Goal: Transaction & Acquisition: Purchase product/service

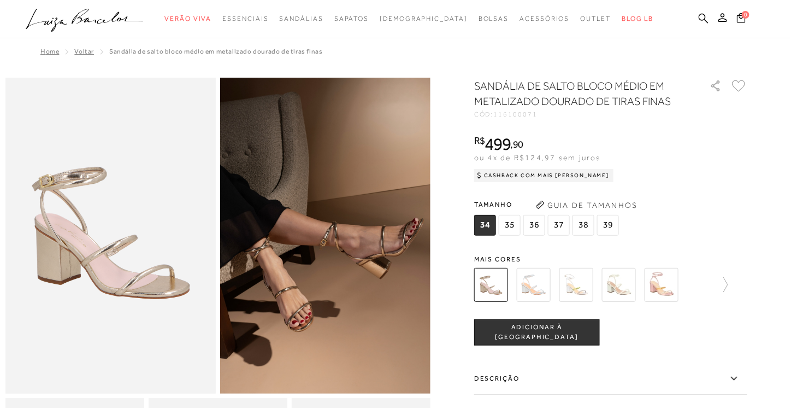
click at [560, 223] on span "37" at bounding box center [559, 225] width 22 height 21
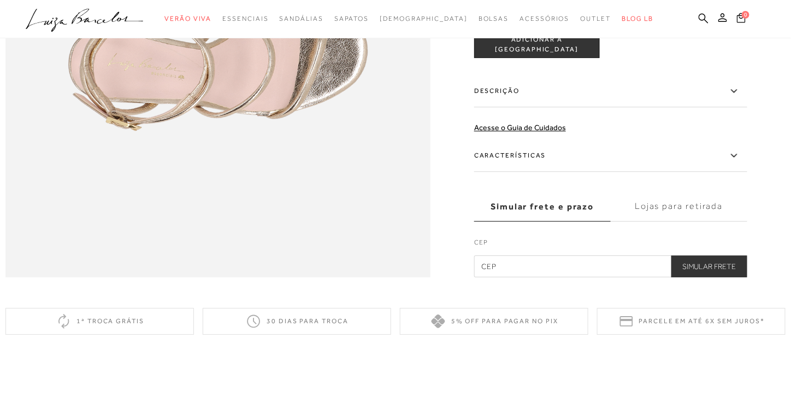
scroll to position [984, 0]
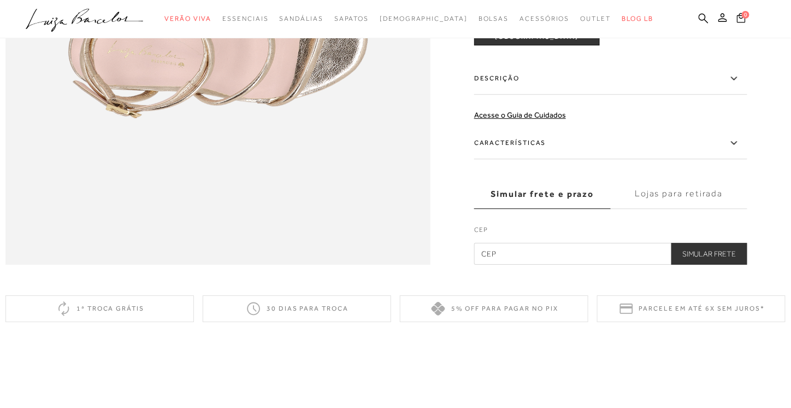
click at [597, 265] on input "text" at bounding box center [610, 254] width 273 height 22
type input "30220-030"
click at [740, 265] on button "Simular Frete" at bounding box center [710, 254] width 76 height 22
click at [711, 265] on button "Simular Frete" at bounding box center [710, 254] width 76 height 22
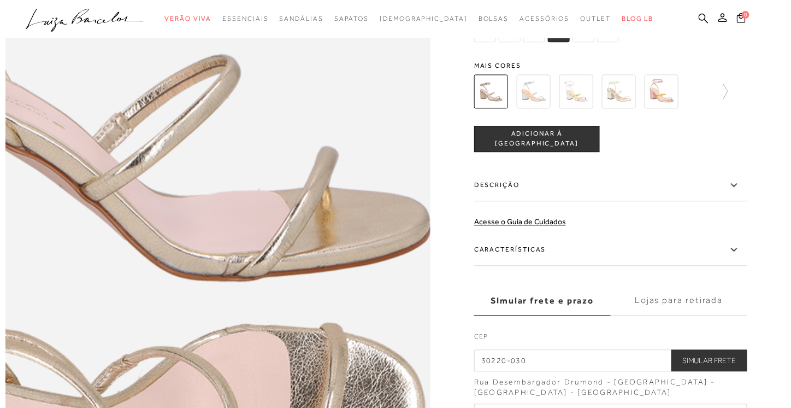
scroll to position [820, 0]
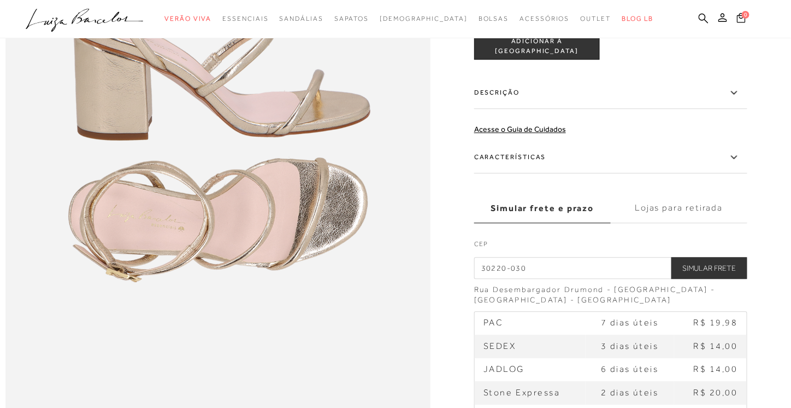
click at [736, 164] on icon at bounding box center [734, 157] width 13 height 14
click at [0, 0] on input "Características" at bounding box center [0, 0] width 0 height 0
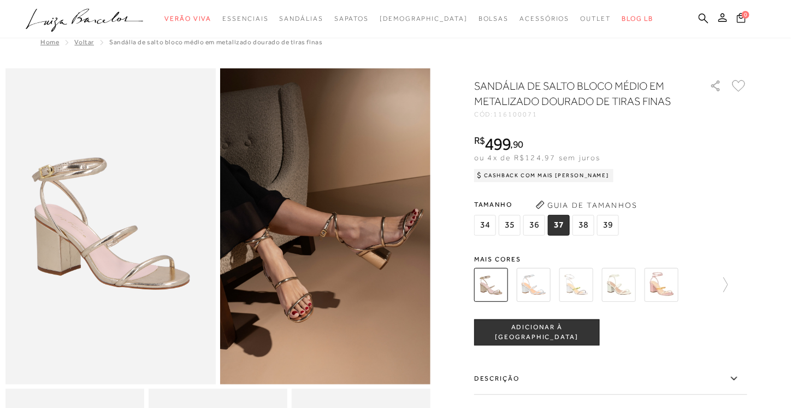
scroll to position [0, 0]
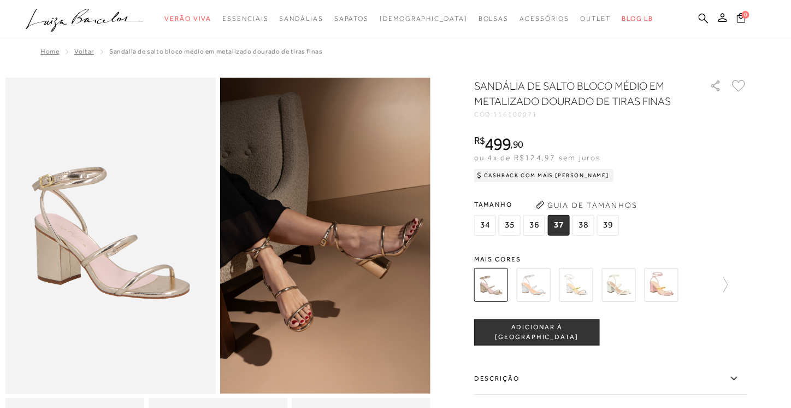
click at [557, 332] on span "ADICIONAR À [GEOGRAPHIC_DATA]" at bounding box center [537, 331] width 125 height 19
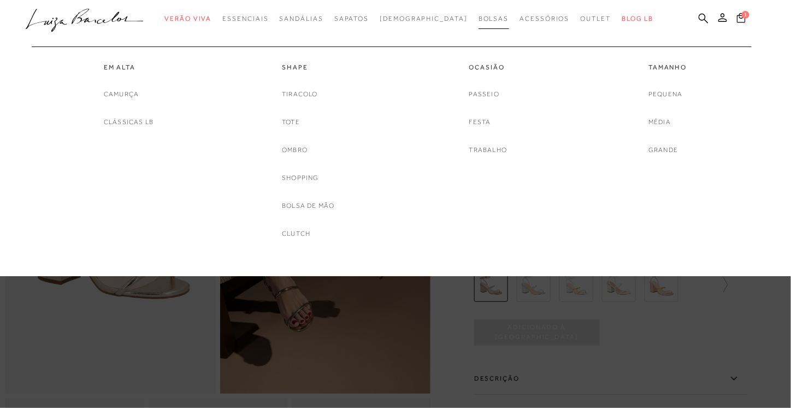
click at [479, 21] on span "Bolsas" at bounding box center [494, 19] width 31 height 8
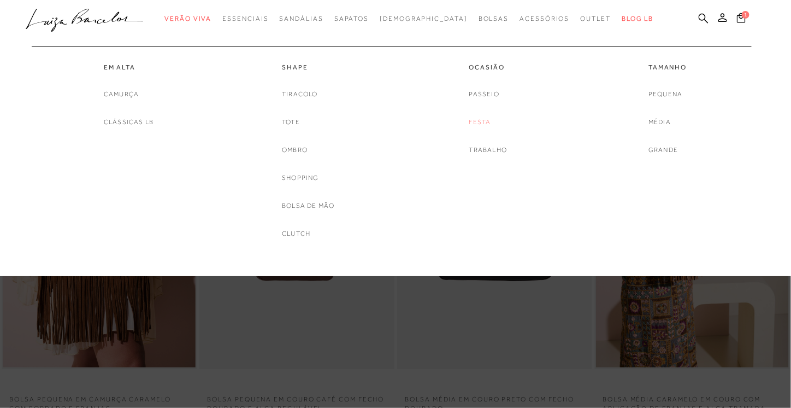
click at [486, 119] on link "Festa" at bounding box center [480, 121] width 22 height 11
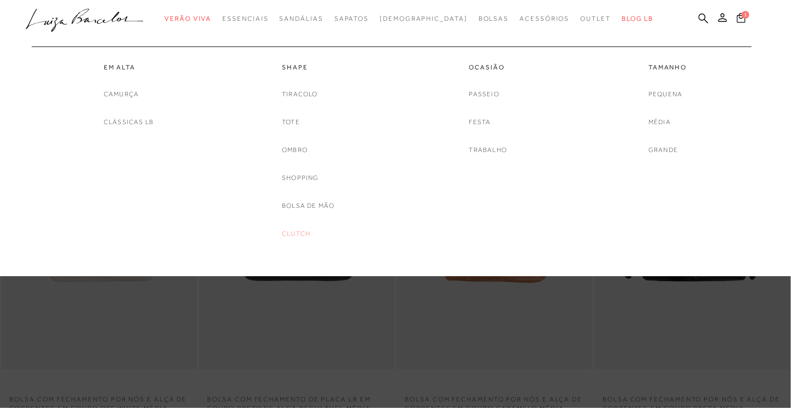
click at [299, 231] on link "Clutch" at bounding box center [296, 233] width 28 height 11
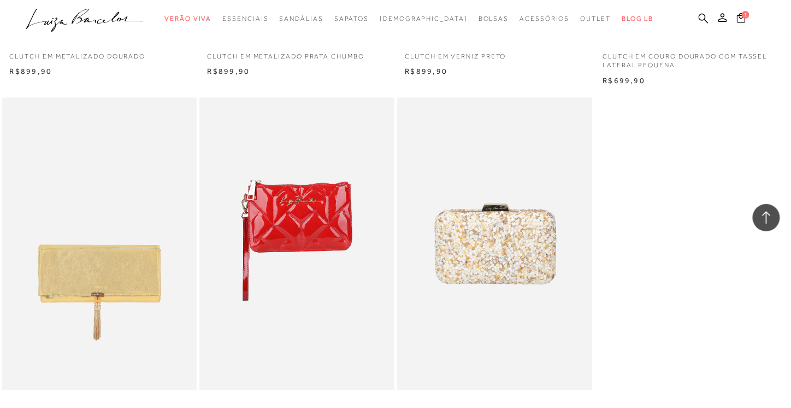
scroll to position [656, 0]
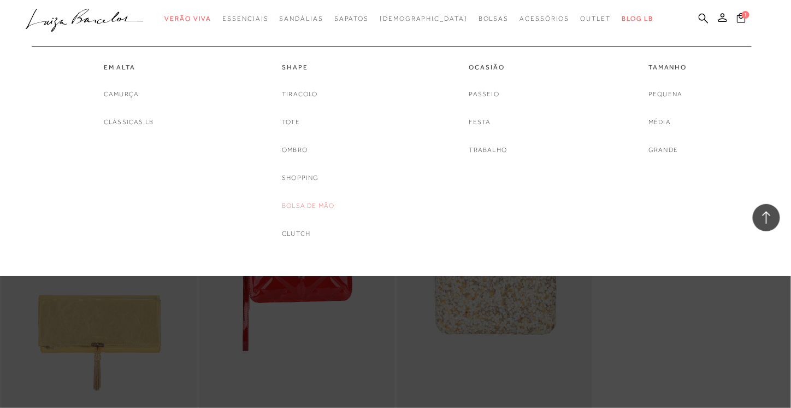
click at [318, 204] on link "Bolsa de mão" at bounding box center [308, 205] width 52 height 11
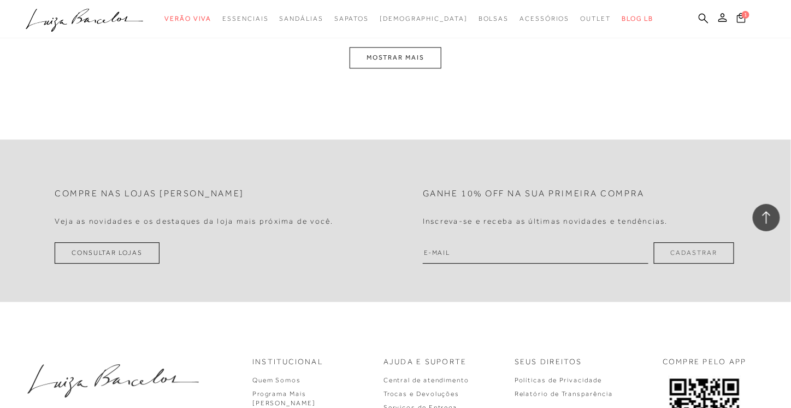
scroll to position [2186, 0]
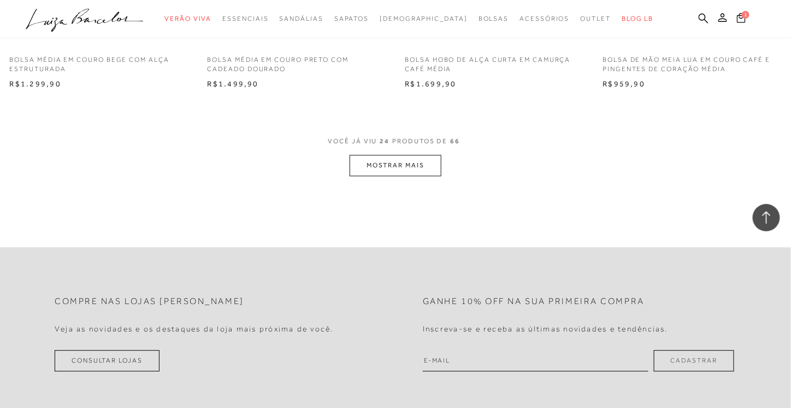
click at [409, 176] on button "MOSTRAR MAIS" at bounding box center [396, 165] width 92 height 21
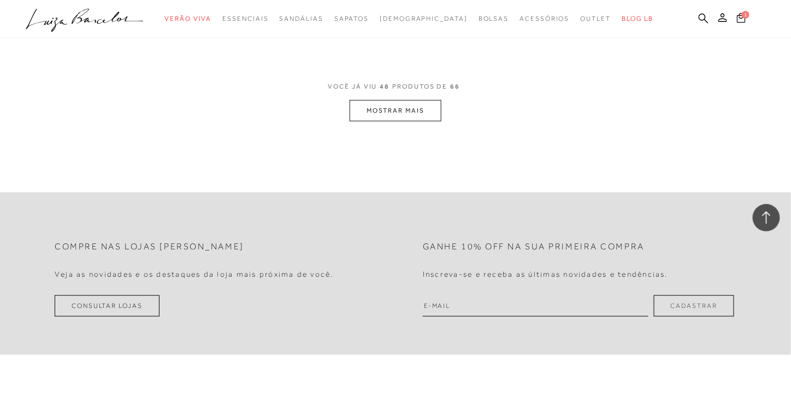
scroll to position [4427, 0]
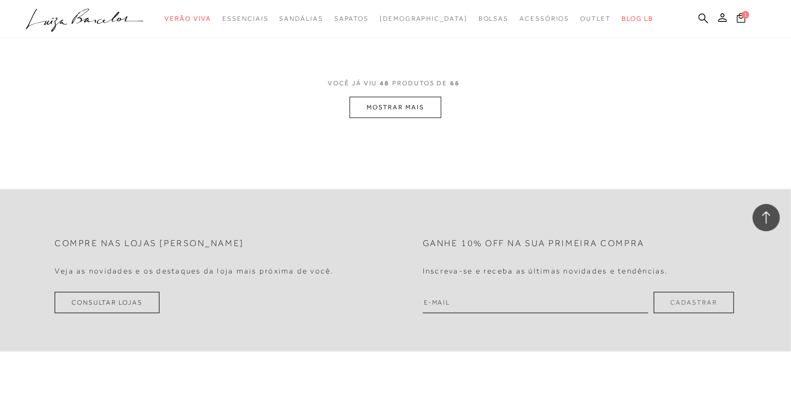
click at [403, 116] on button "MOSTRAR MAIS" at bounding box center [396, 107] width 92 height 21
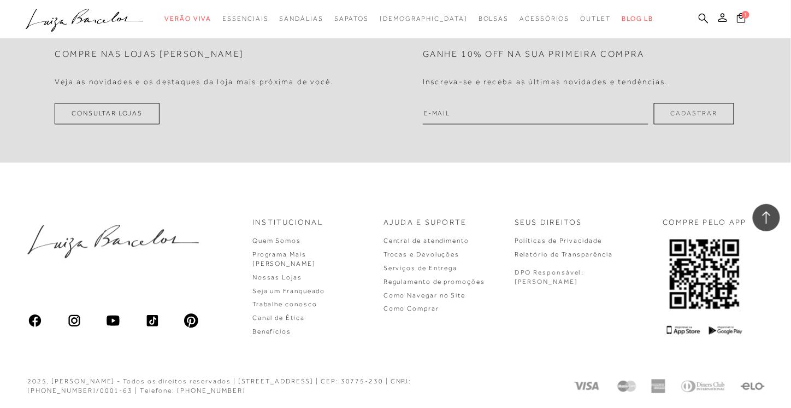
scroll to position [0, 0]
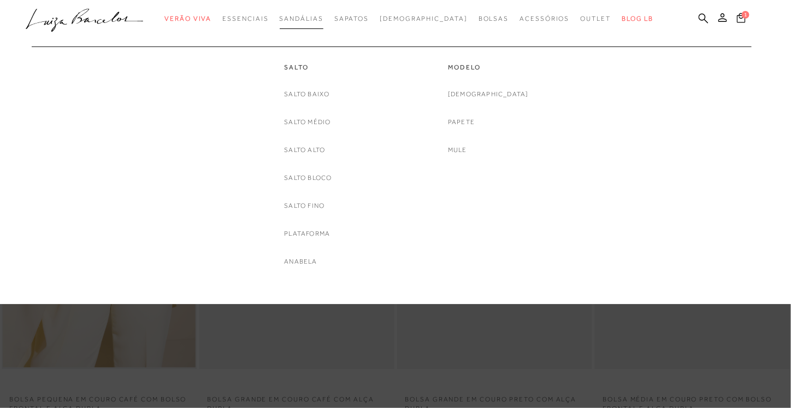
click at [324, 22] on link "Sandálias" at bounding box center [302, 19] width 44 height 20
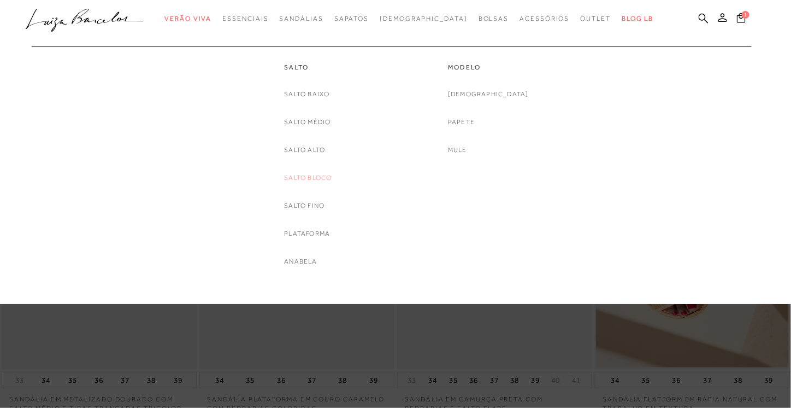
click at [325, 175] on link "Salto Bloco" at bounding box center [308, 177] width 48 height 11
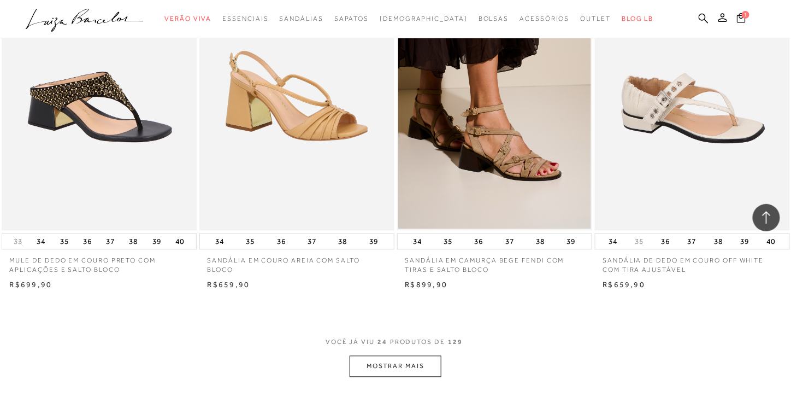
scroll to position [2022, 0]
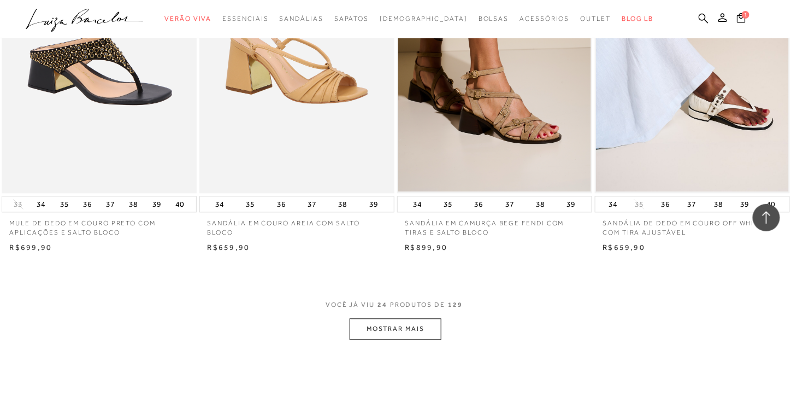
click at [407, 326] on button "MOSTRAR MAIS" at bounding box center [396, 329] width 92 height 21
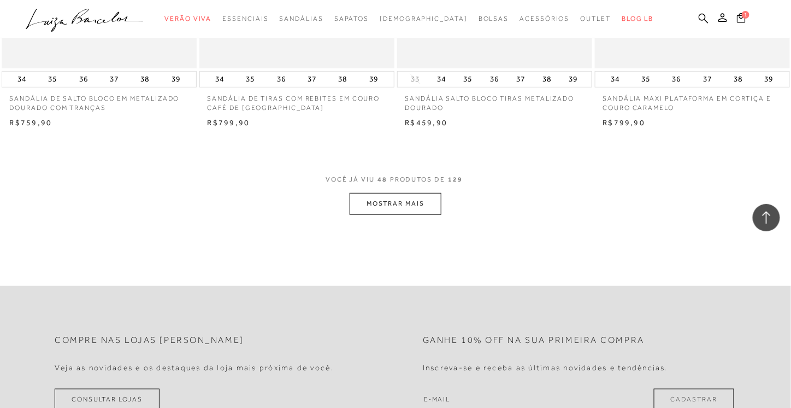
scroll to position [4427, 0]
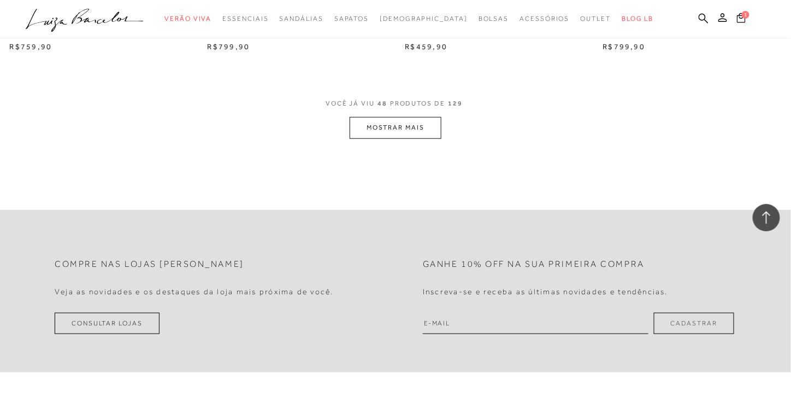
click at [413, 133] on button "MOSTRAR MAIS" at bounding box center [396, 127] width 92 height 21
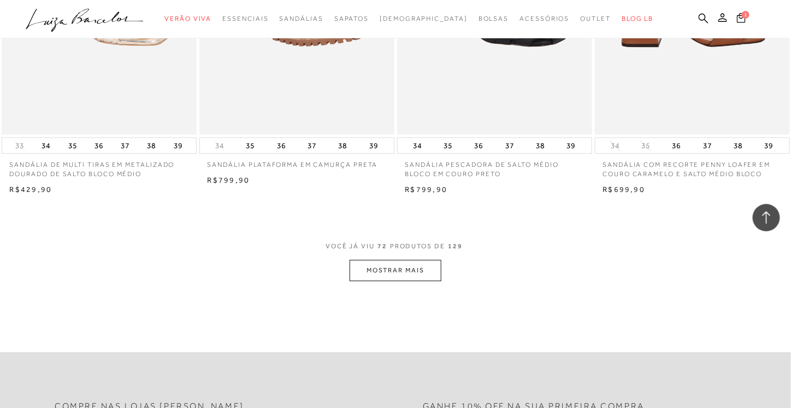
scroll to position [6503, 0]
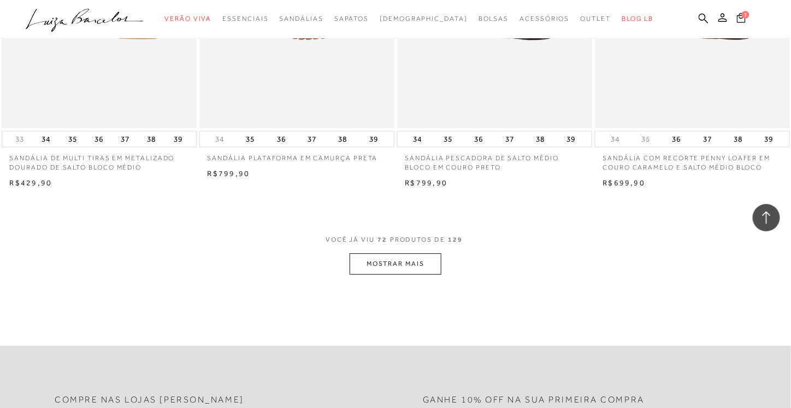
click at [384, 258] on button "MOSTRAR MAIS" at bounding box center [396, 263] width 92 height 21
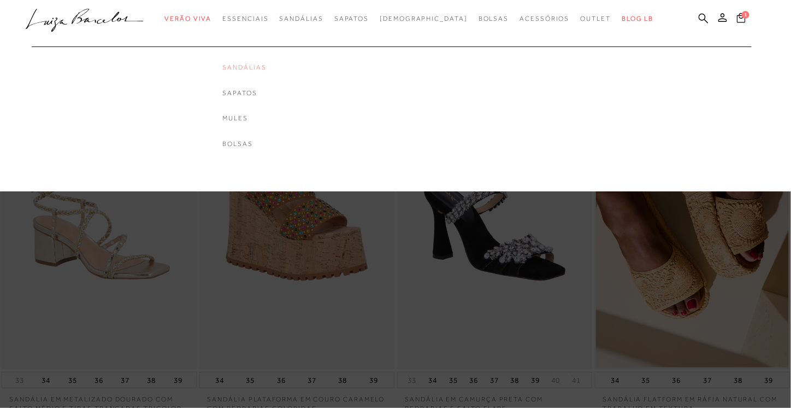
click at [266, 66] on link "Sandálias" at bounding box center [244, 67] width 44 height 9
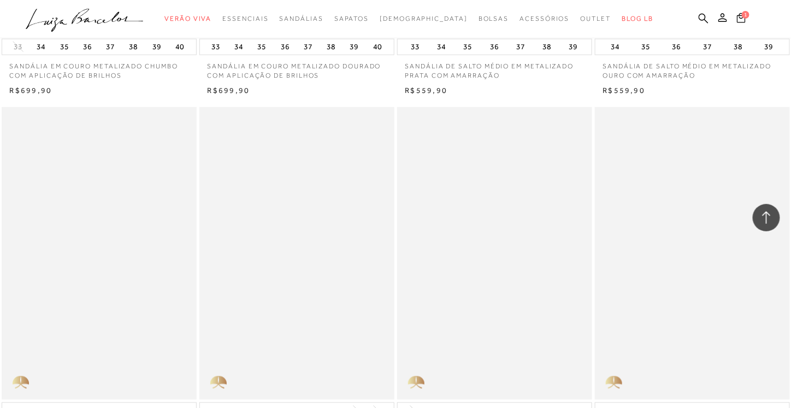
scroll to position [2022, 0]
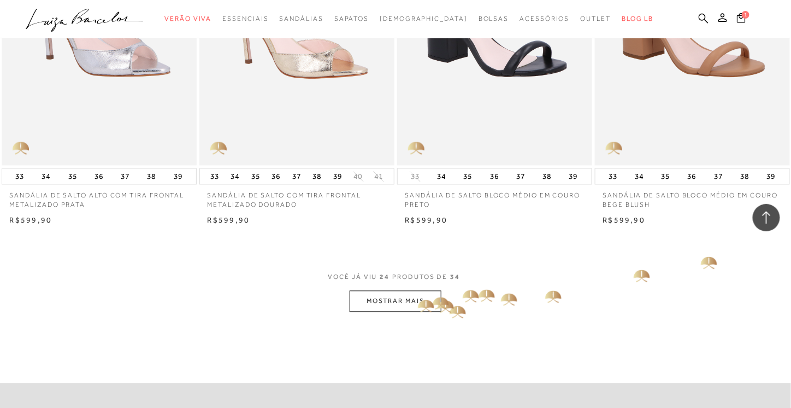
click at [407, 298] on button "MOSTRAR MAIS" at bounding box center [396, 301] width 92 height 21
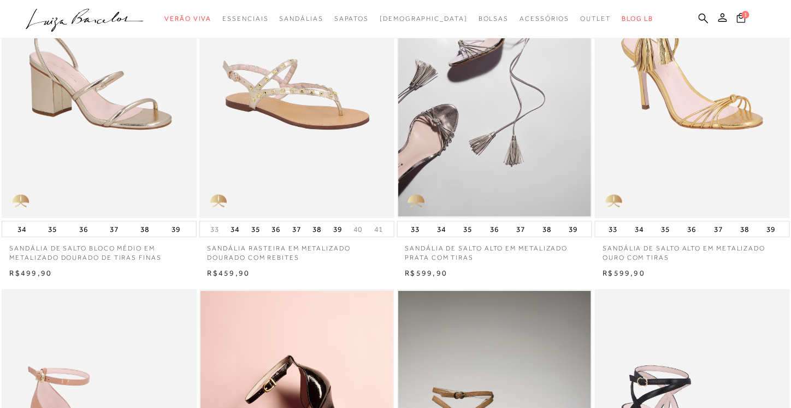
scroll to position [0, 0]
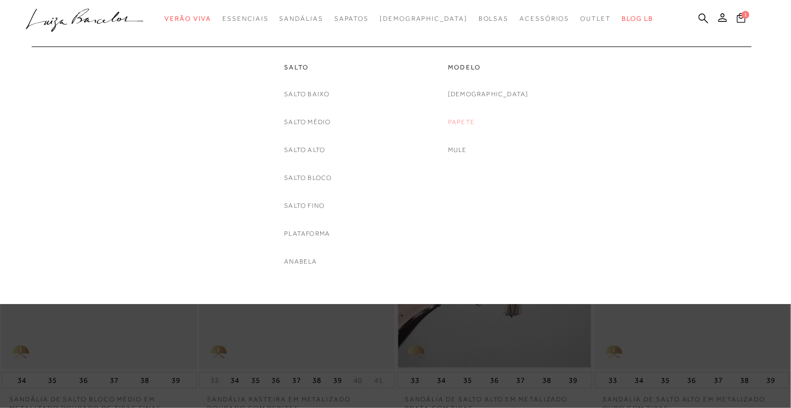
click at [475, 121] on link "Papete" at bounding box center [461, 121] width 27 height 11
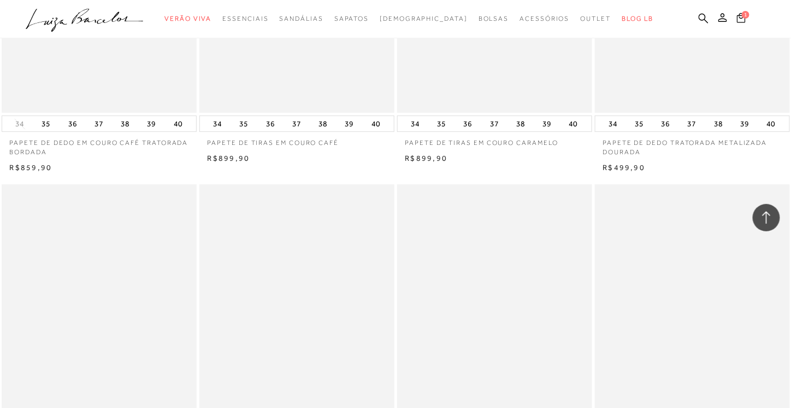
scroll to position [820, 0]
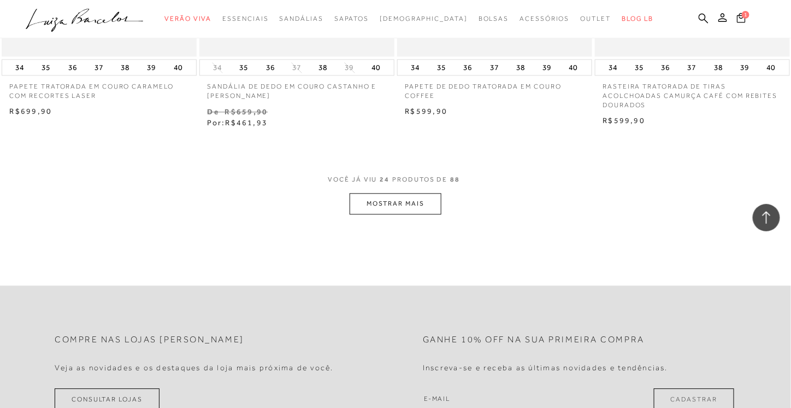
click at [425, 209] on button "MOSTRAR MAIS" at bounding box center [396, 203] width 92 height 21
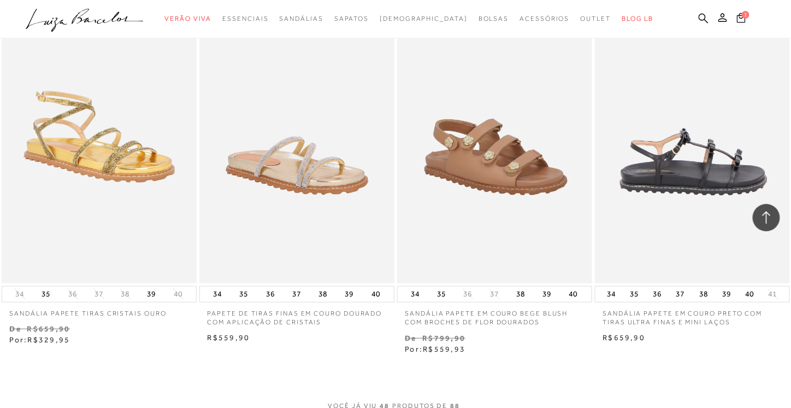
scroll to position [4208, 0]
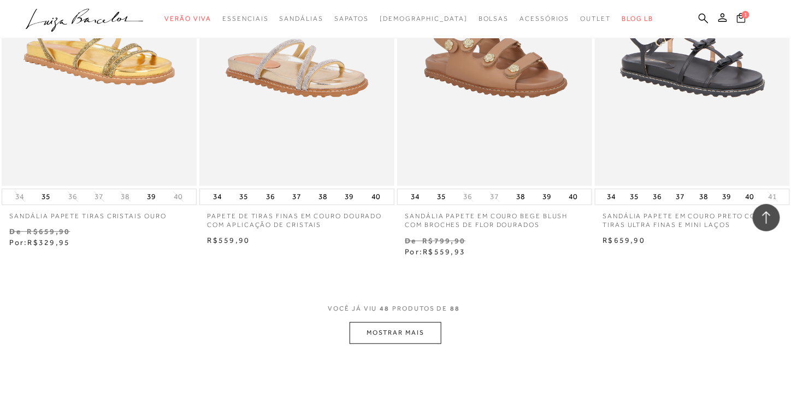
click at [398, 330] on button "MOSTRAR MAIS" at bounding box center [396, 332] width 92 height 21
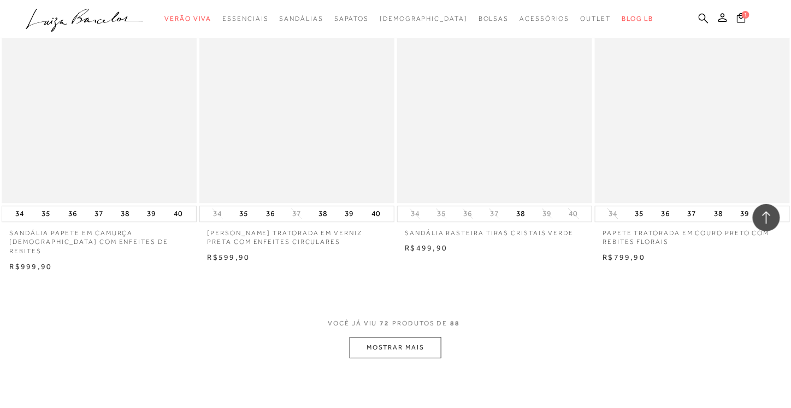
scroll to position [6558, 0]
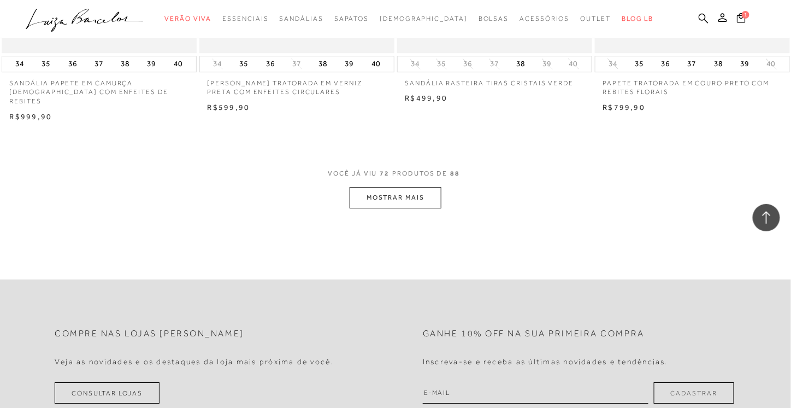
click at [412, 196] on button "MOSTRAR MAIS" at bounding box center [396, 197] width 92 height 21
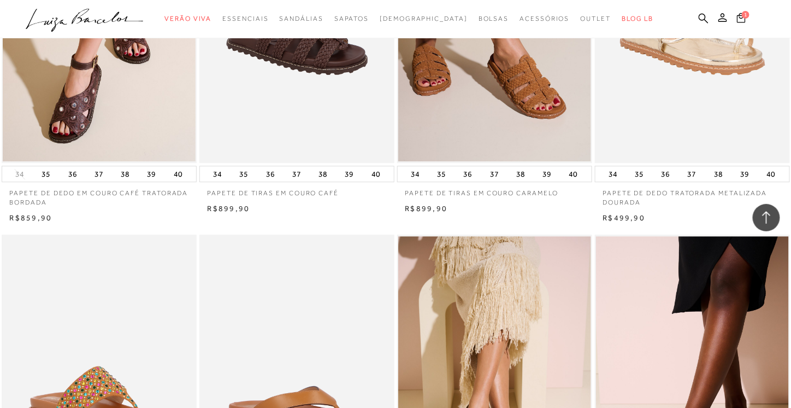
scroll to position [0, 0]
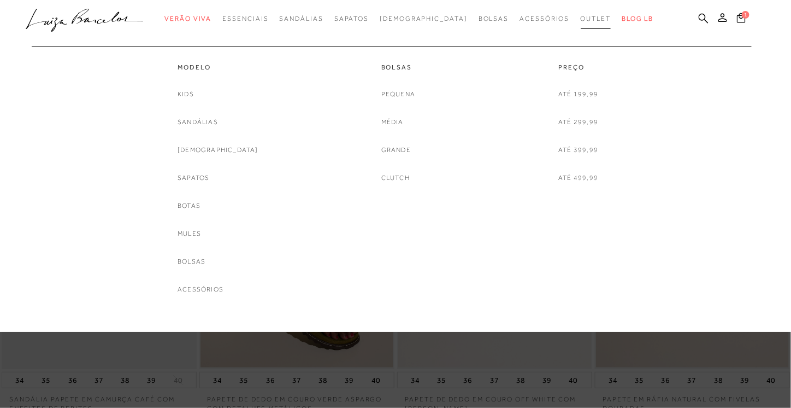
click at [581, 24] on link "Outlet" at bounding box center [596, 19] width 31 height 20
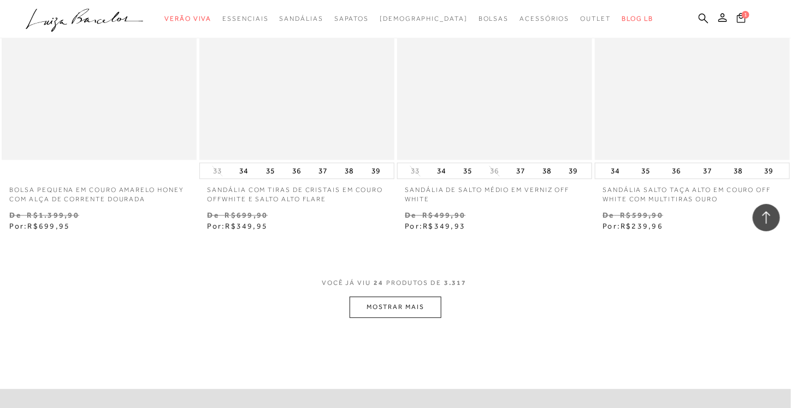
scroll to position [2186, 0]
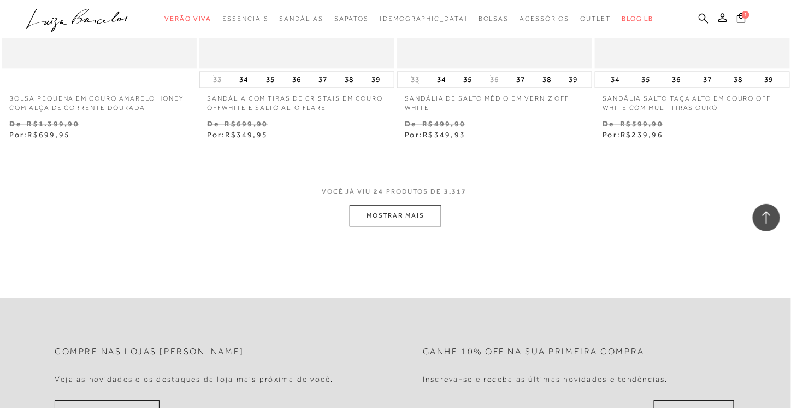
click at [377, 205] on button "MOSTRAR MAIS" at bounding box center [396, 215] width 92 height 21
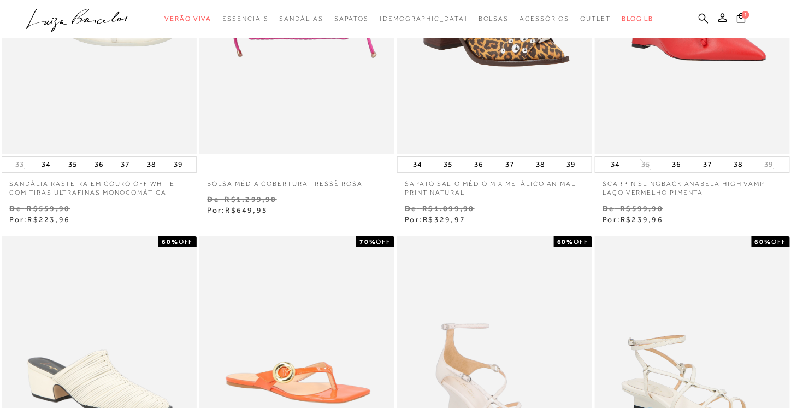
scroll to position [0, 0]
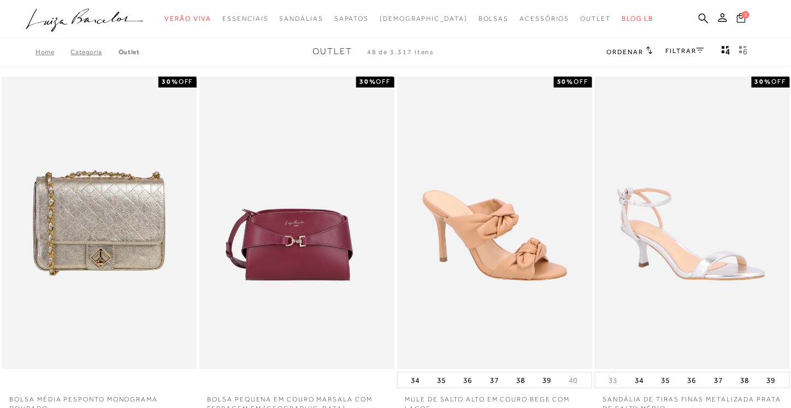
click at [744, 16] on span "1" at bounding box center [746, 15] width 8 height 8
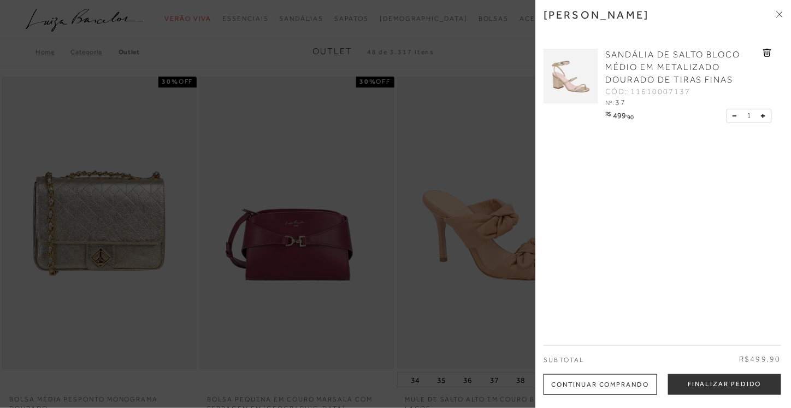
click at [659, 56] on span "SANDÁLIA DE SALTO BLOCO MÉDIO EM METALIZADO DOURADO DE TIRAS FINAS" at bounding box center [674, 67] width 136 height 35
